Goal: Information Seeking & Learning: Learn about a topic

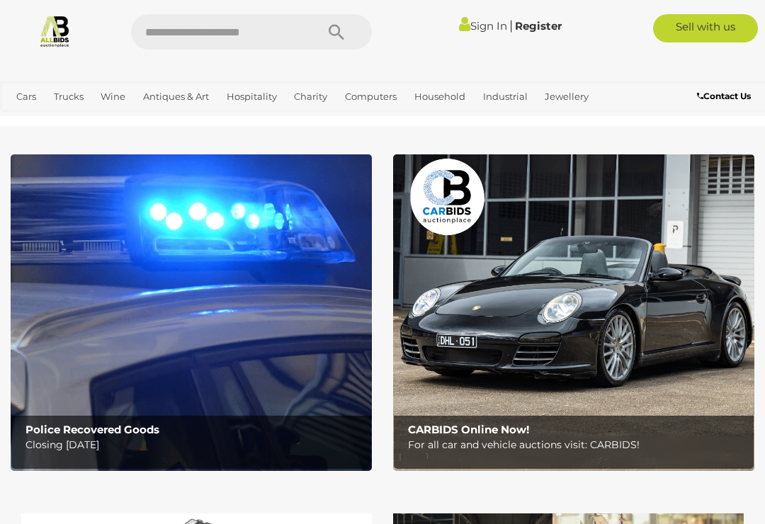
click at [0, 0] on link "View All Antiques & Art Auctions" at bounding box center [0, 0] width 0 height 0
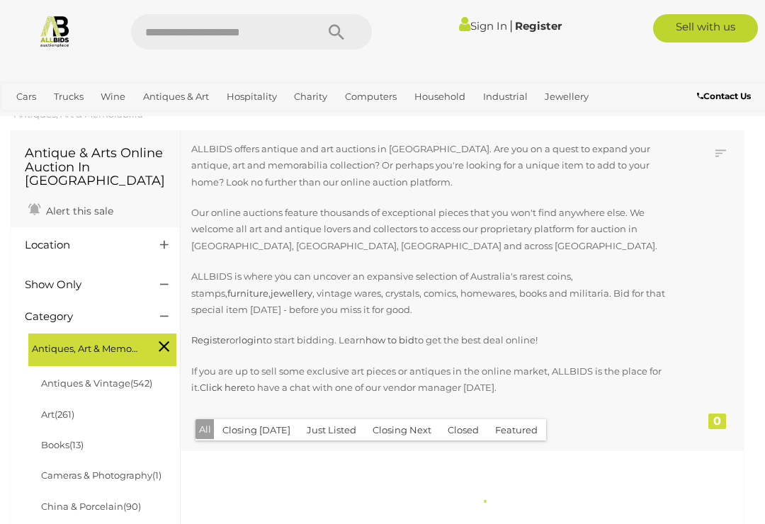
scroll to position [176, 0]
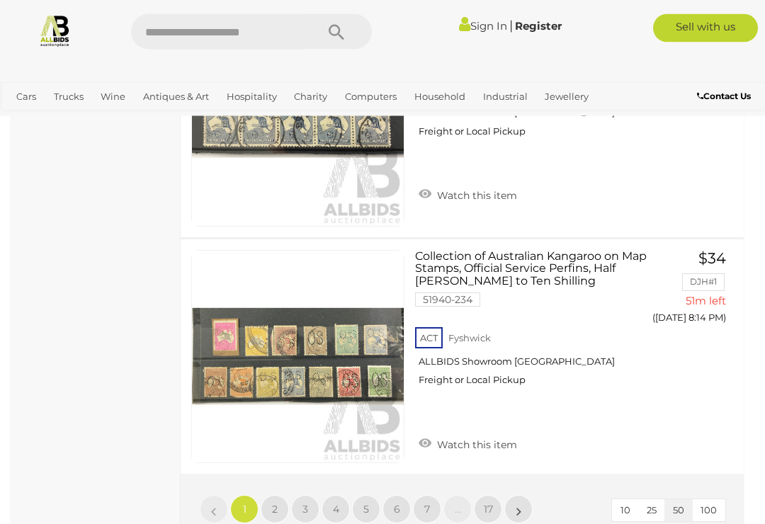
scroll to position [12215, 0]
click at [271, 495] on link "2" at bounding box center [275, 509] width 28 height 28
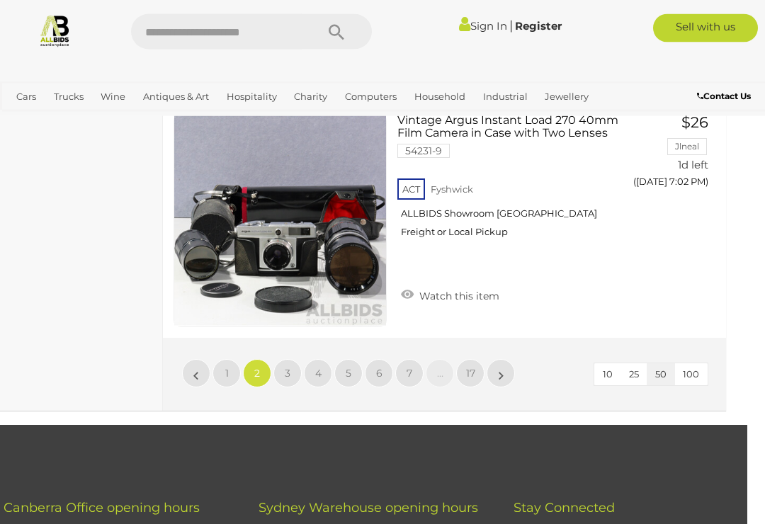
scroll to position [12244, 18]
click at [290, 367] on span "3" at bounding box center [288, 373] width 6 height 13
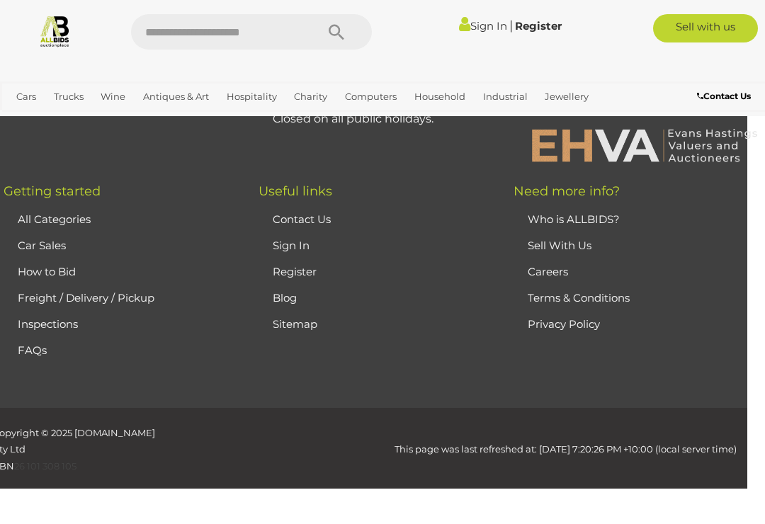
scroll to position [363, 0]
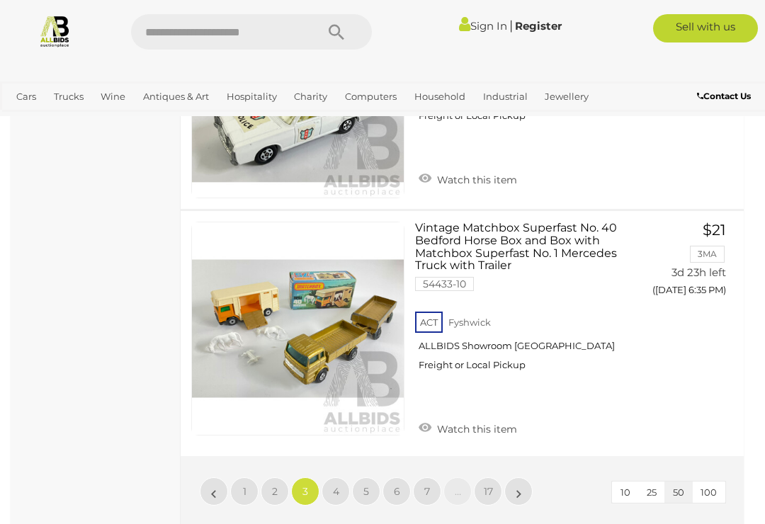
scroll to position [12172, 0]
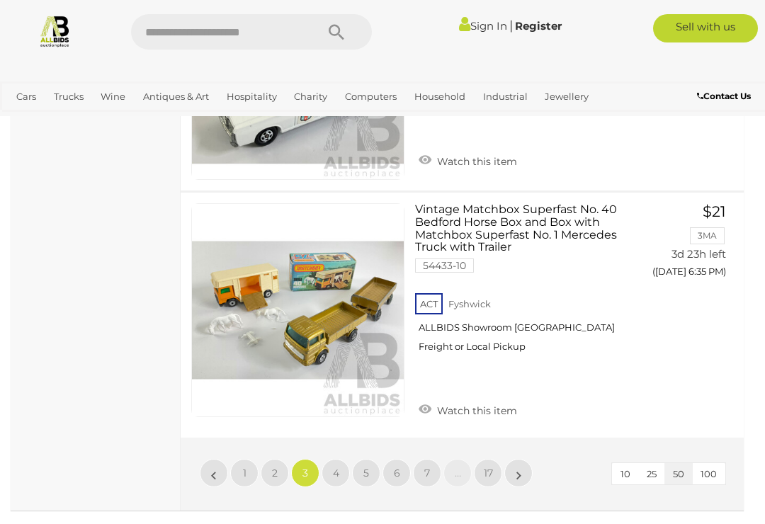
click at [331, 459] on link "4" at bounding box center [336, 473] width 28 height 28
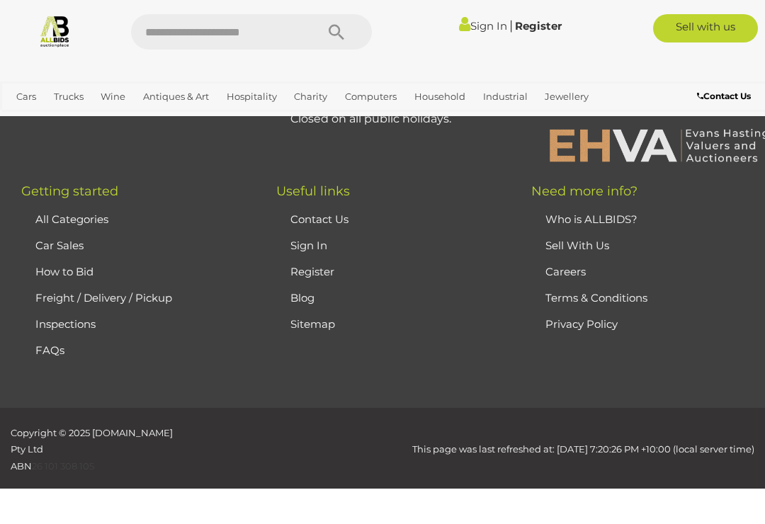
scroll to position [363, 0]
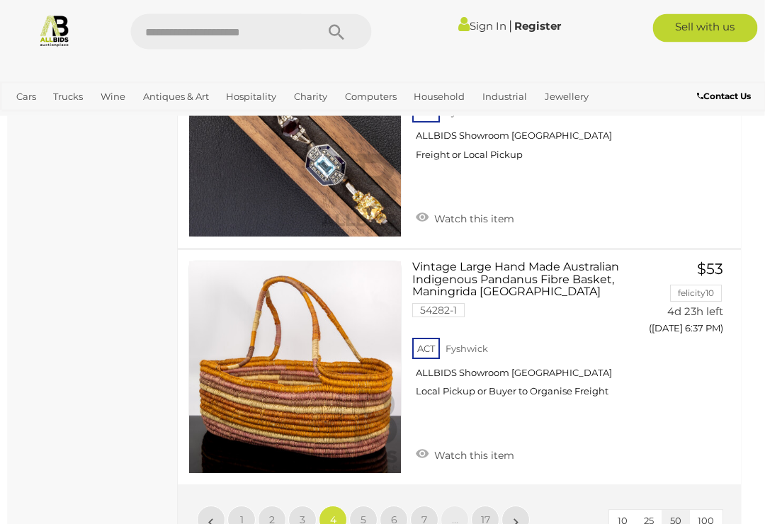
scroll to position [12082, 3]
click at [361, 514] on span "5" at bounding box center [364, 520] width 6 height 13
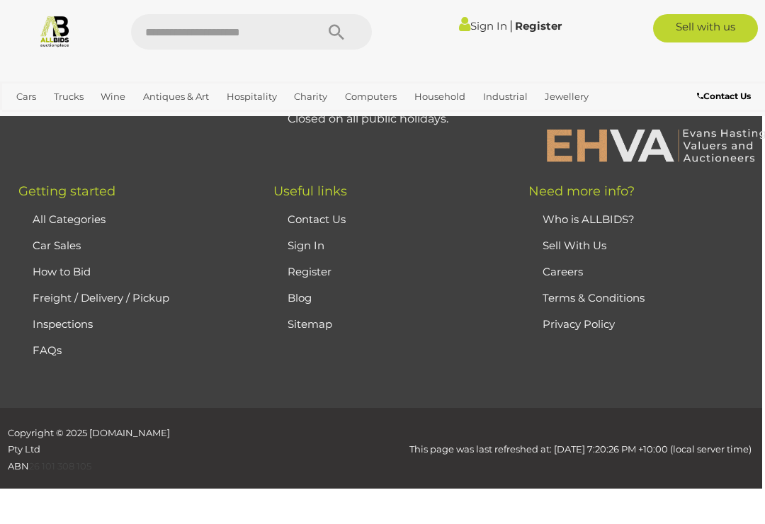
scroll to position [363, 0]
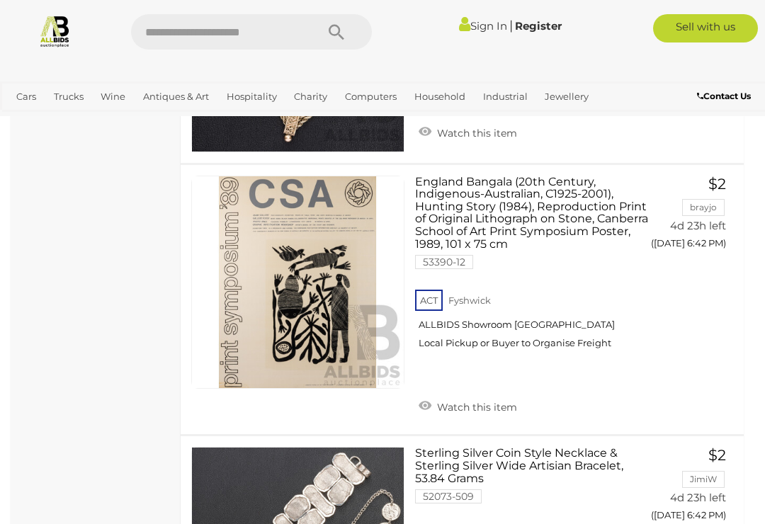
scroll to position [1557, 0]
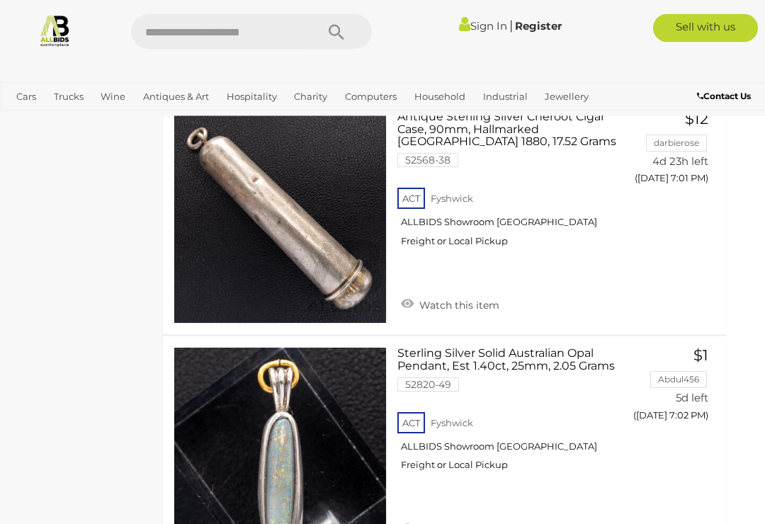
scroll to position [7513, 18]
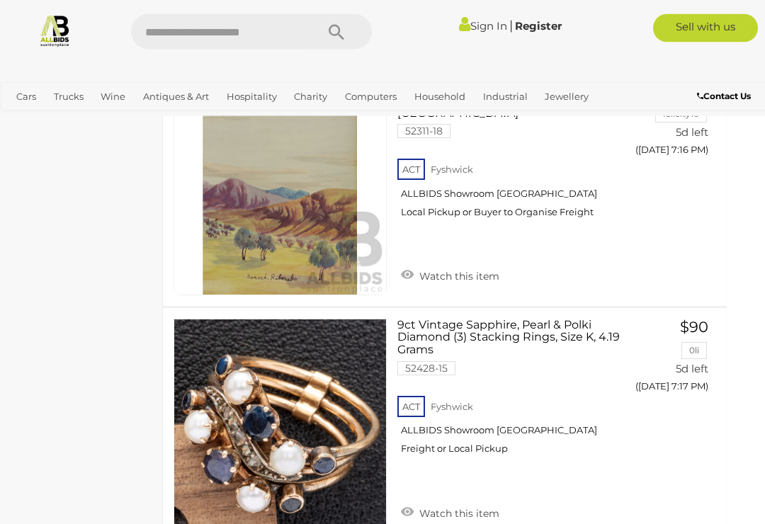
scroll to position [12162, 18]
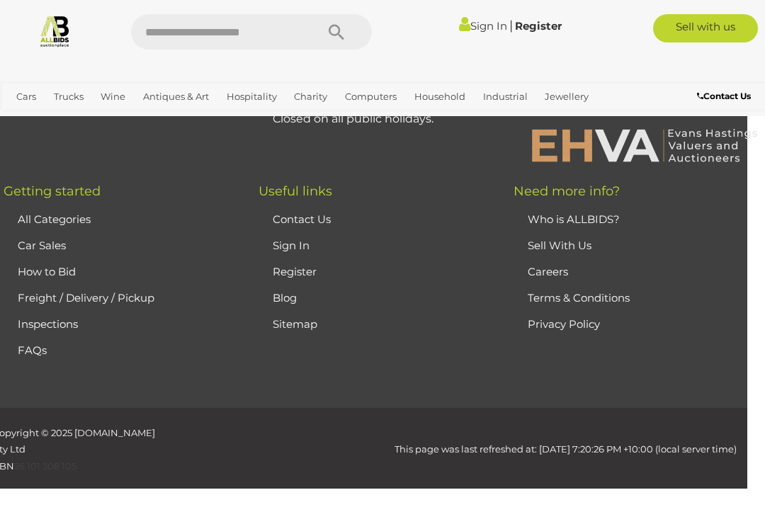
scroll to position [363, 0]
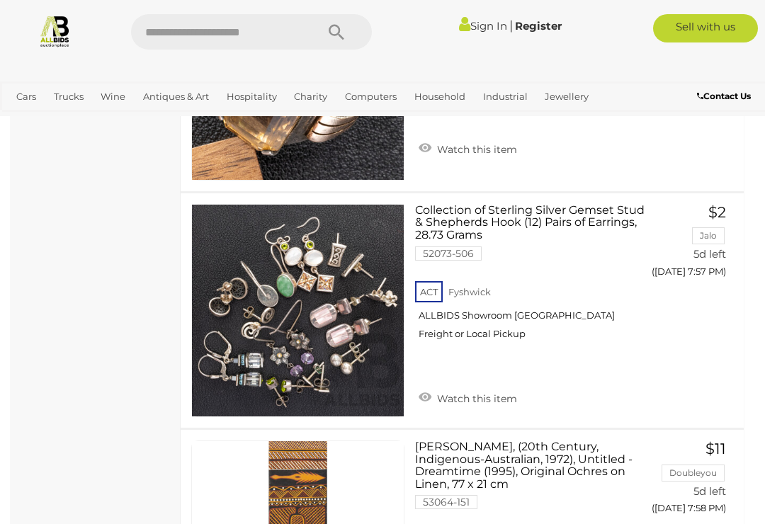
scroll to position [11973, 0]
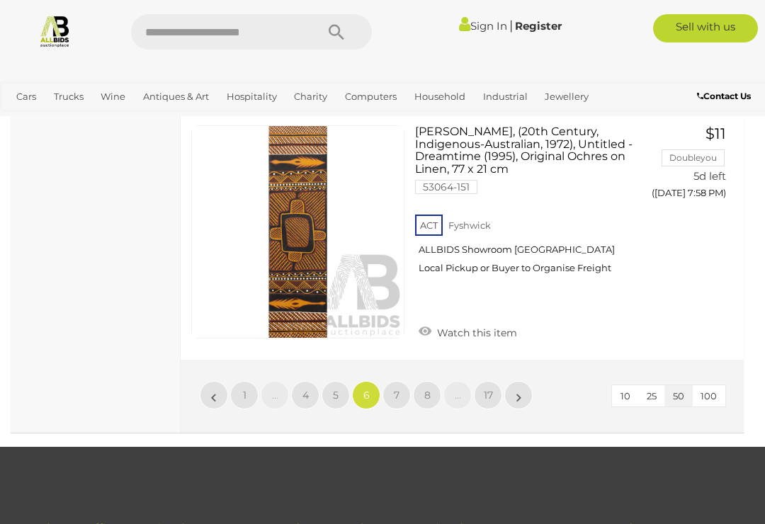
scroll to position [12266, 0]
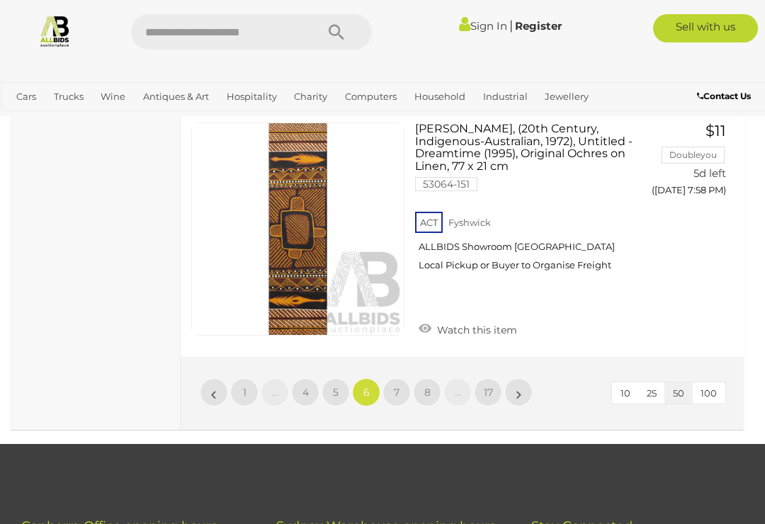
click at [394, 386] on span "7" at bounding box center [397, 392] width 6 height 13
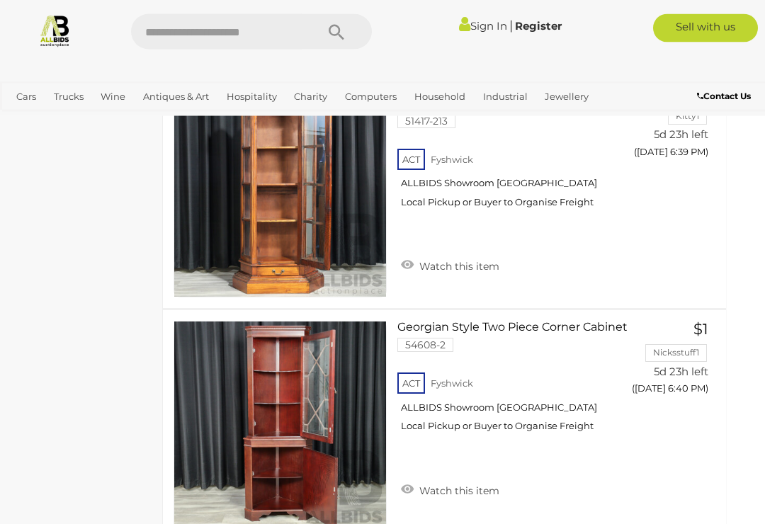
scroll to position [12279, 18]
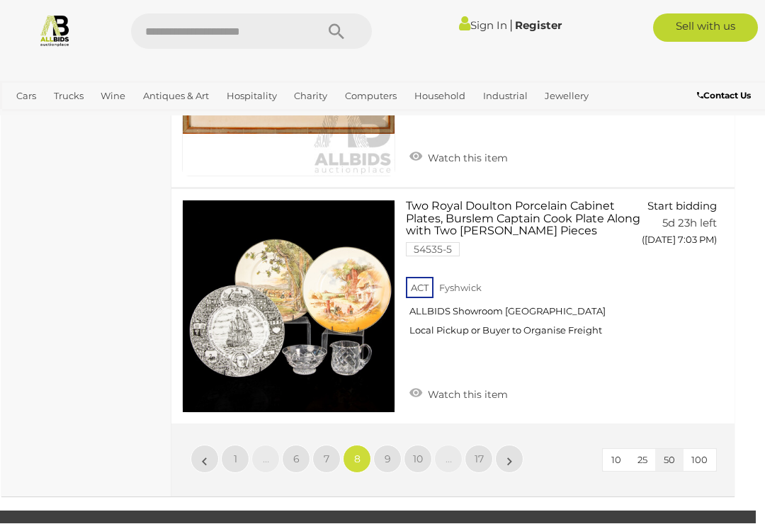
scroll to position [12133, 9]
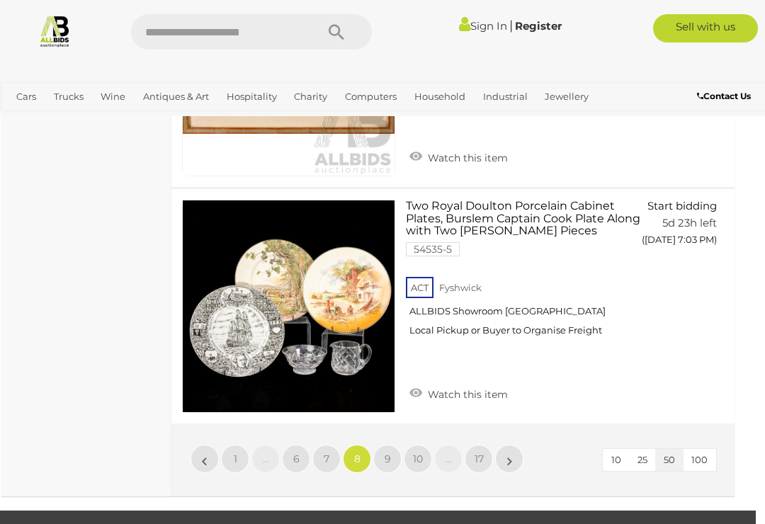
click at [383, 445] on link "9" at bounding box center [387, 459] width 28 height 28
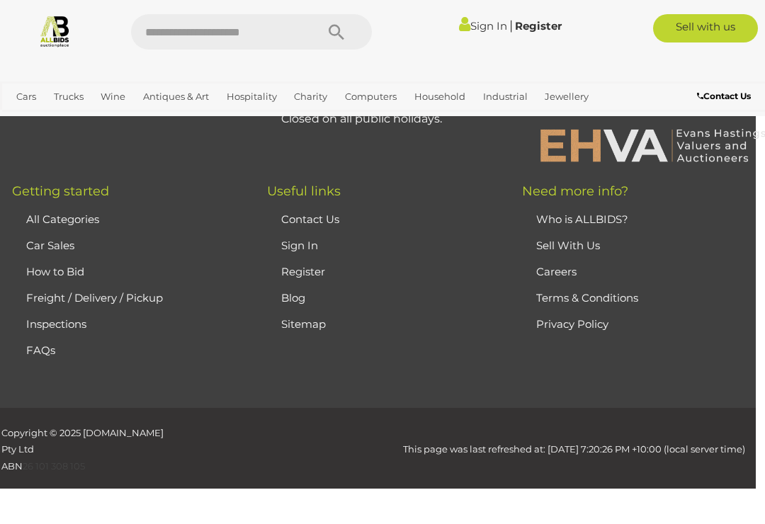
scroll to position [363, 0]
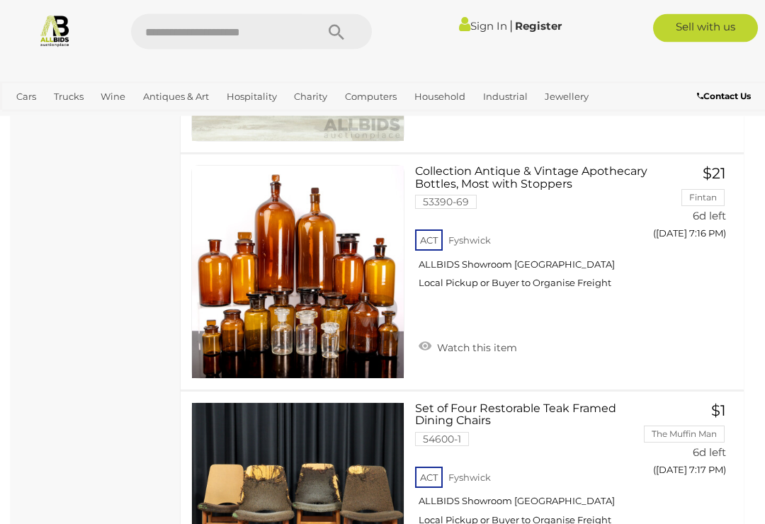
scroll to position [6361, 0]
click at [89, 291] on div "Antique & Arts Online Auction In Australia Alert this sale Location" at bounding box center [96, 31] width 170 height 12454
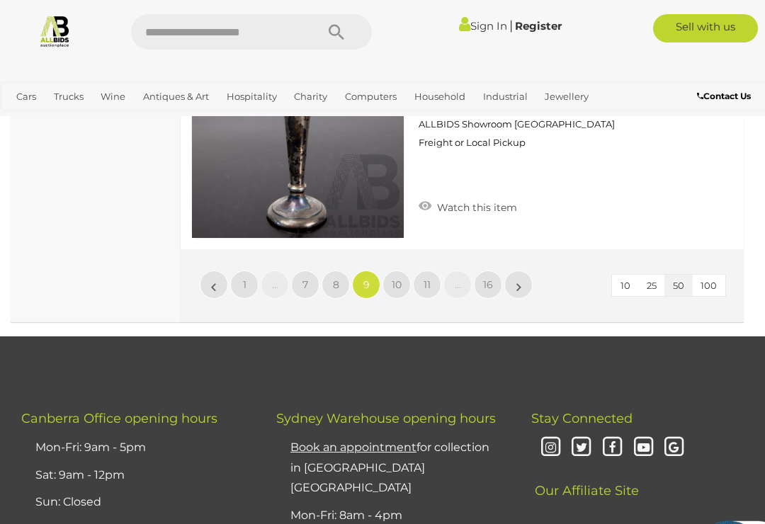
scroll to position [12292, 0]
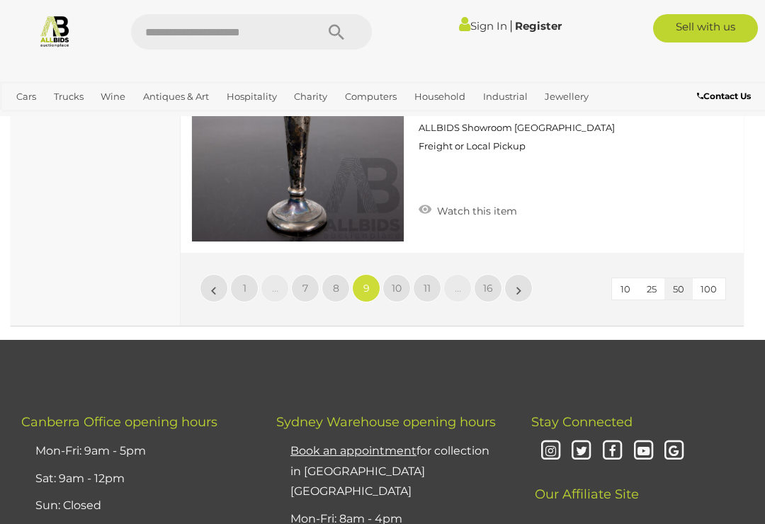
click at [392, 282] on span "10" at bounding box center [397, 288] width 10 height 13
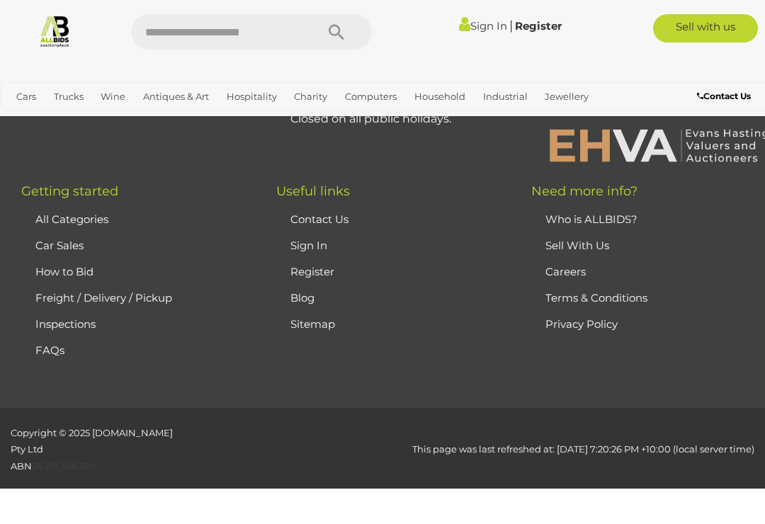
scroll to position [363, 0]
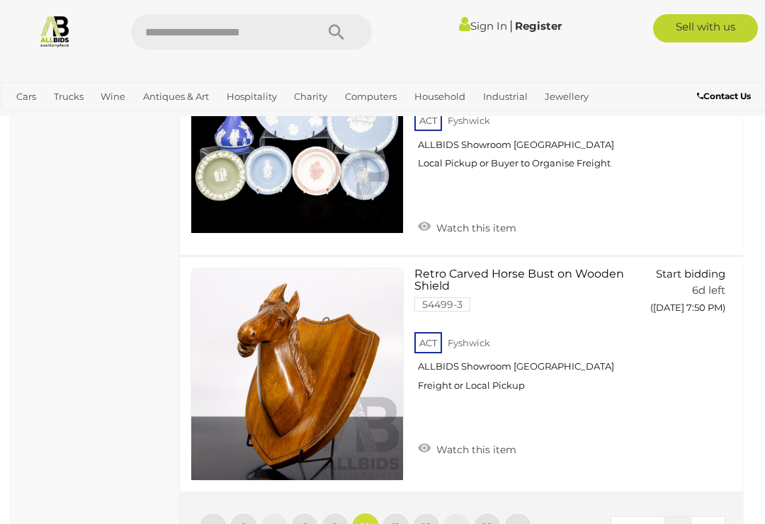
click at [397, 521] on span "11" at bounding box center [396, 527] width 7 height 13
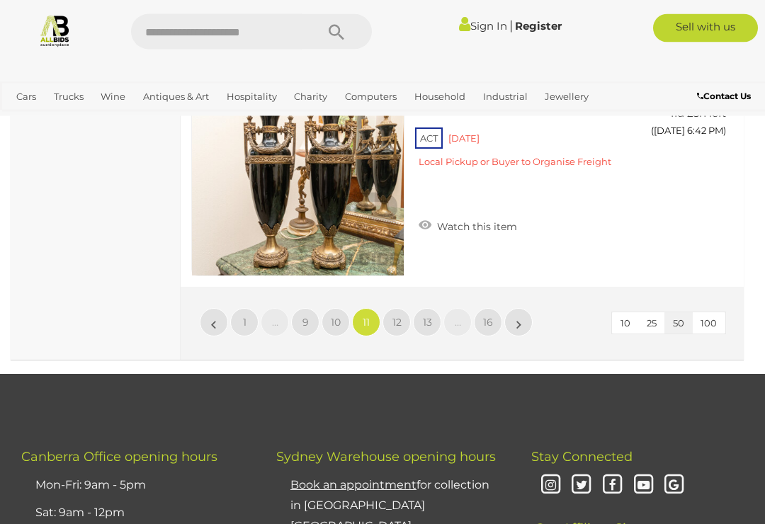
scroll to position [12148, 0]
click at [400, 316] on span "12" at bounding box center [397, 322] width 9 height 13
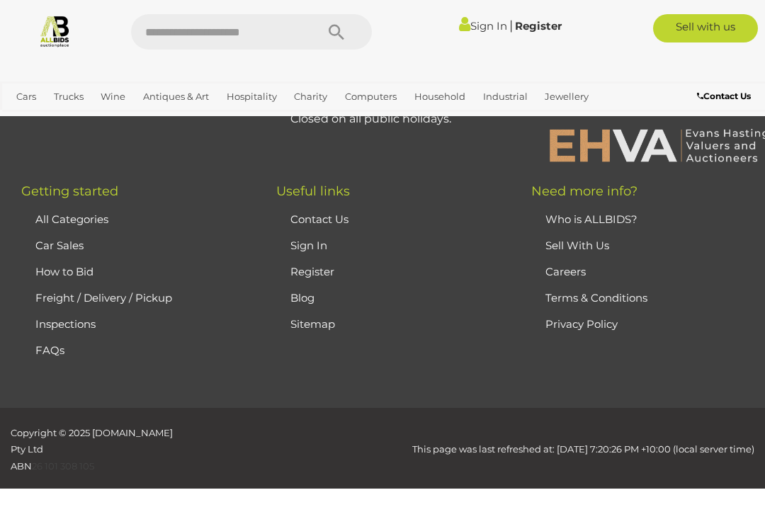
scroll to position [363, 0]
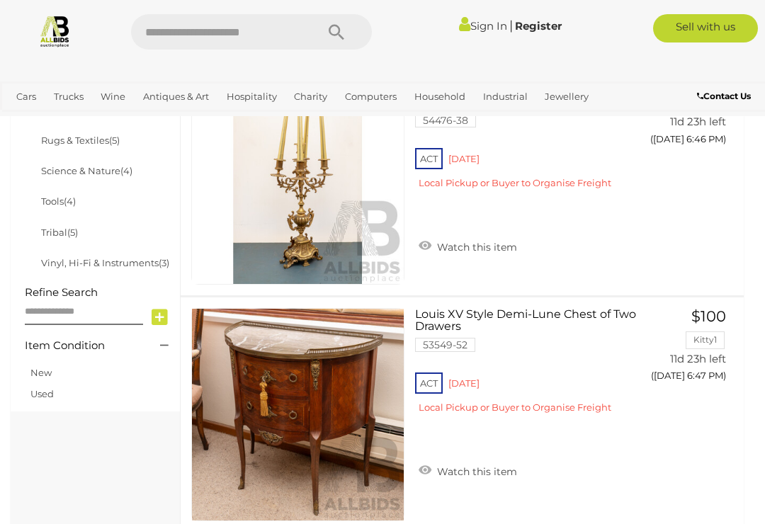
scroll to position [945, 0]
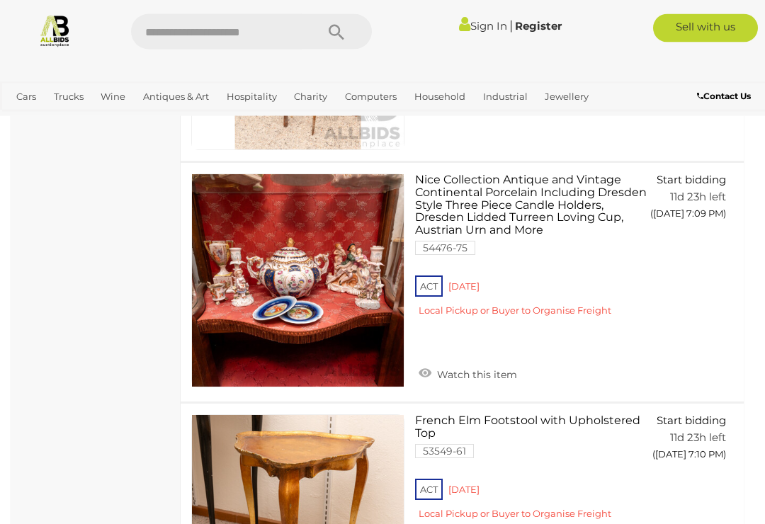
scroll to position [11297, 0]
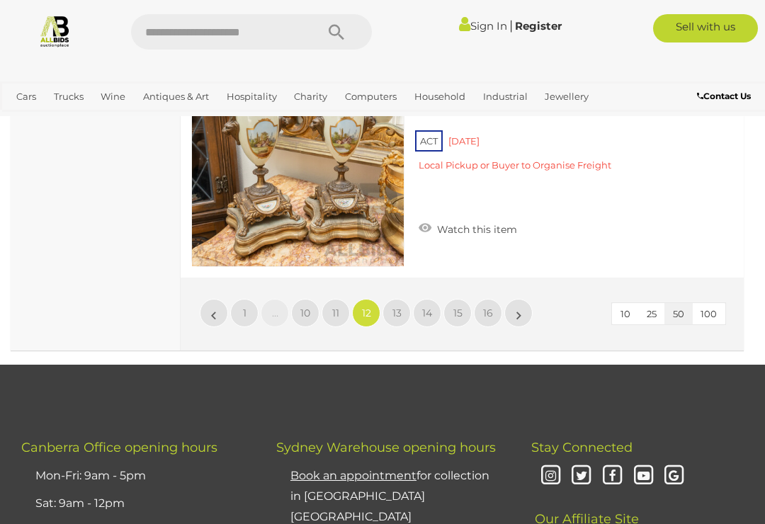
click at [398, 299] on link "13" at bounding box center [397, 313] width 28 height 28
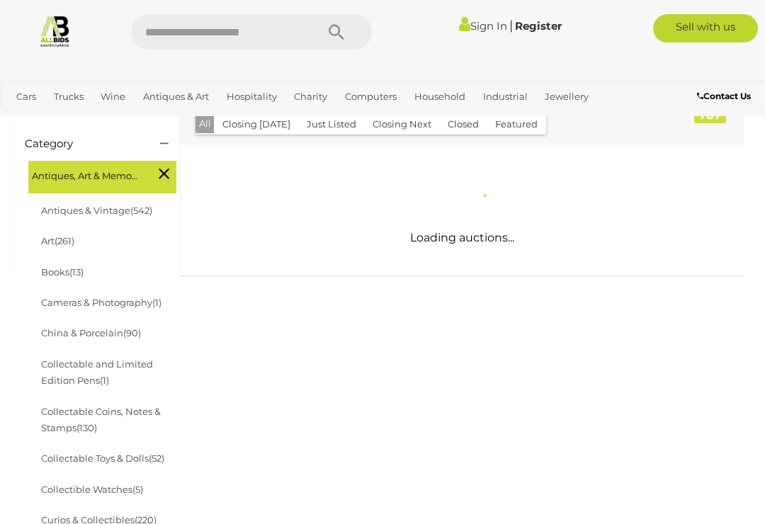
click at [399, 285] on div "Antique & Arts Online Auction In [GEOGRAPHIC_DATA] Alert this sale Location" at bounding box center [377, 360] width 755 height 1127
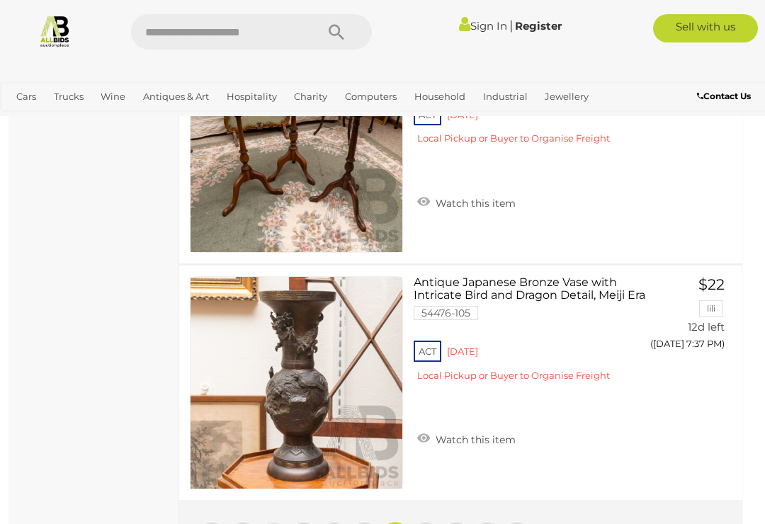
scroll to position [11925, 1]
